Goal: Contribute content

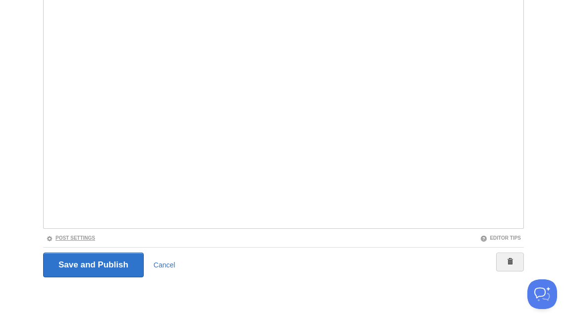
click at [88, 237] on link "Post Settings" at bounding box center [70, 237] width 49 height 5
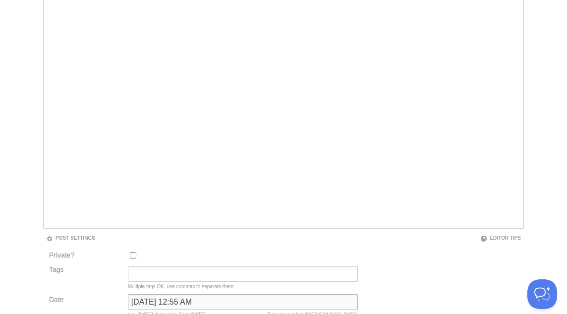
click at [203, 300] on input "November 21, 2022 at 12:55 AM" at bounding box center [243, 302] width 230 height 16
click at [203, 300] on input "[DATE] 12:55 AM" at bounding box center [243, 302] width 230 height 16
type input "now"
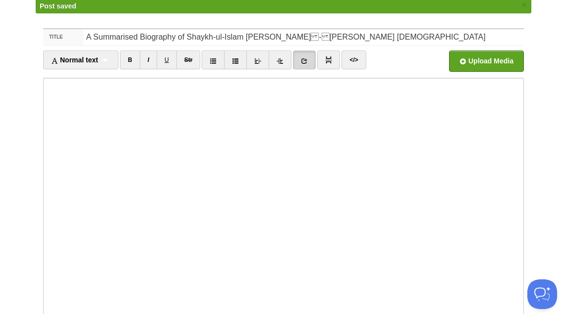
scroll to position [52, 0]
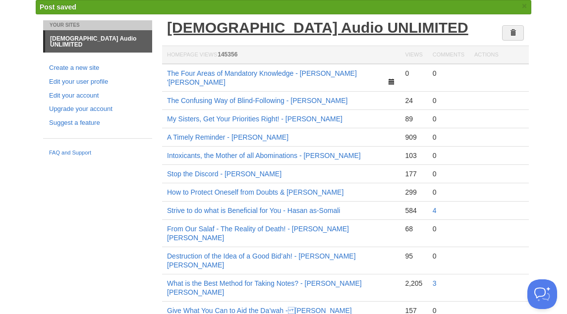
click at [298, 30] on link "[DEMOGRAPHIC_DATA] Audio UNLIMITED" at bounding box center [317, 27] width 301 height 16
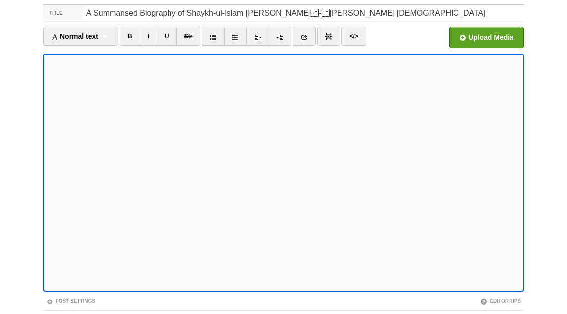
scroll to position [119, 0]
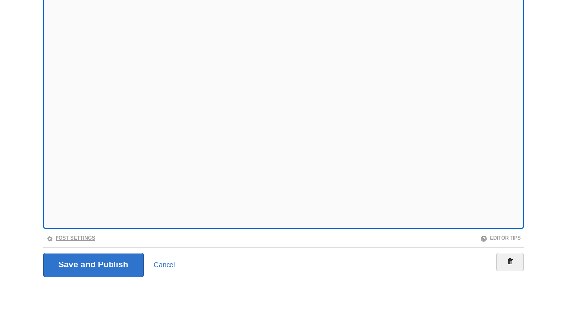
click at [84, 238] on link "Post Settings" at bounding box center [70, 237] width 49 height 5
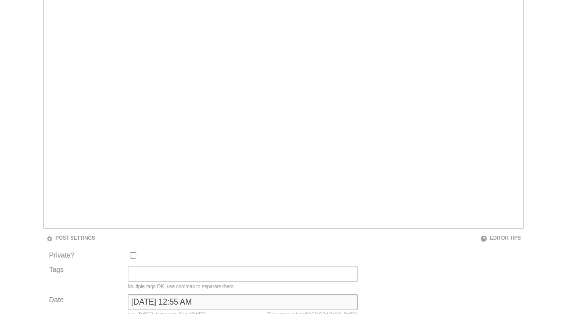
click at [158, 298] on input "[DATE] 12:55 AM" at bounding box center [243, 302] width 230 height 16
type input "now"
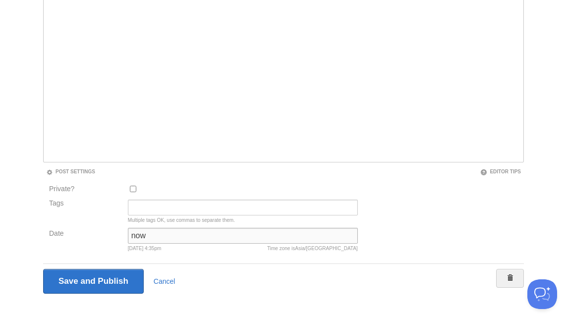
scroll to position [222, 0]
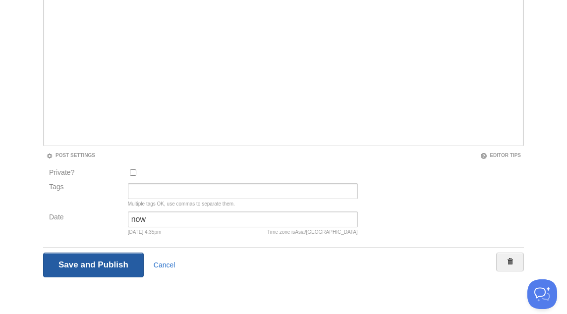
click at [116, 267] on input "Save and Publish" at bounding box center [93, 265] width 101 height 25
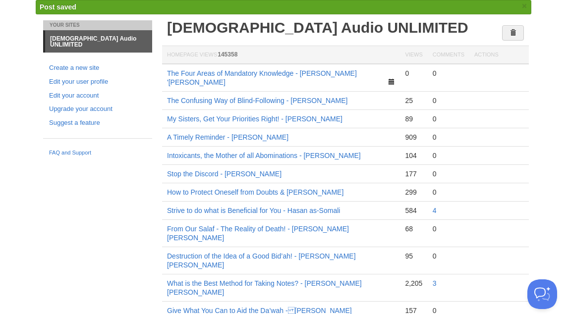
scroll to position [0, 0]
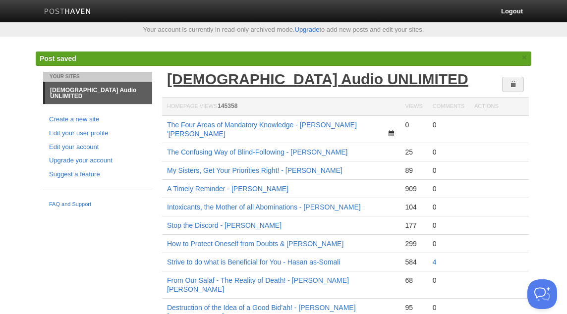
click at [281, 77] on link "[DEMOGRAPHIC_DATA] Audio UNLIMITED" at bounding box center [317, 79] width 301 height 16
